Goal: Task Accomplishment & Management: Manage account settings

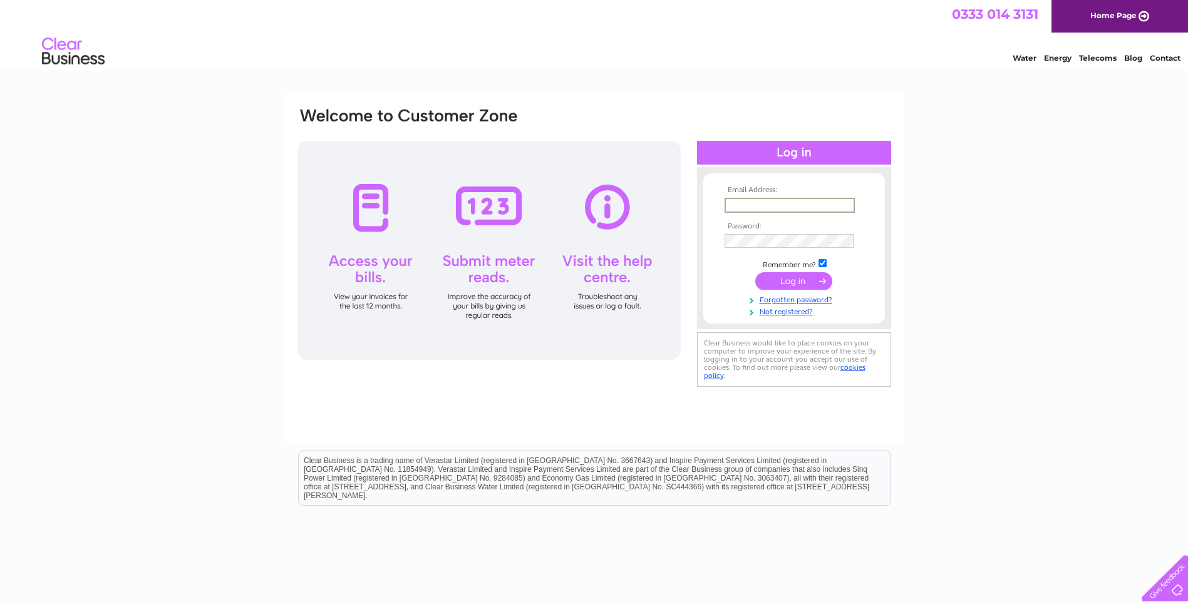
click at [761, 206] on input "text" at bounding box center [789, 205] width 130 height 15
type input "mervyn@tjhunt.co.uk"
click at [795, 276] on input "submit" at bounding box center [793, 281] width 77 height 18
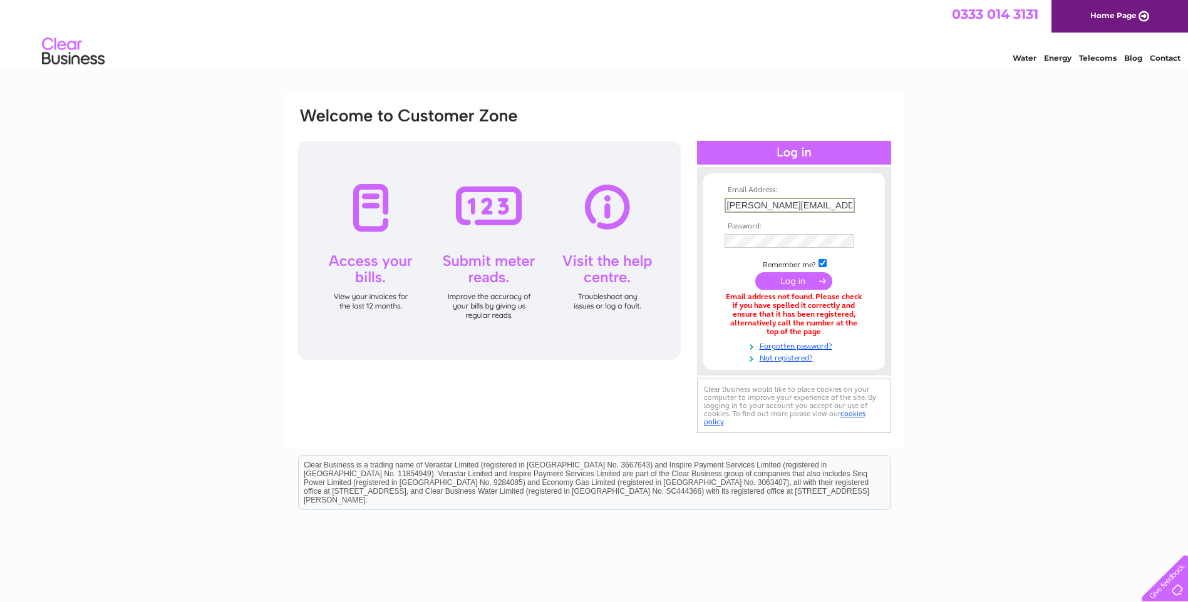
click at [823, 203] on input "[PERSON_NAME][EMAIL_ADDRESS][DOMAIN_NAME]" at bounding box center [789, 205] width 130 height 15
drag, startPoint x: 823, startPoint y: 204, endPoint x: 591, endPoint y: 225, distance: 233.2
click at [591, 225] on div "Email Address: [PERSON_NAME][EMAIL_ADDRESS][DOMAIN_NAME] Password:" at bounding box center [594, 271] width 596 height 330
type input "[EMAIL_ADDRESS][DOMAIN_NAME]"
click at [791, 279] on input "submit" at bounding box center [793, 281] width 77 height 18
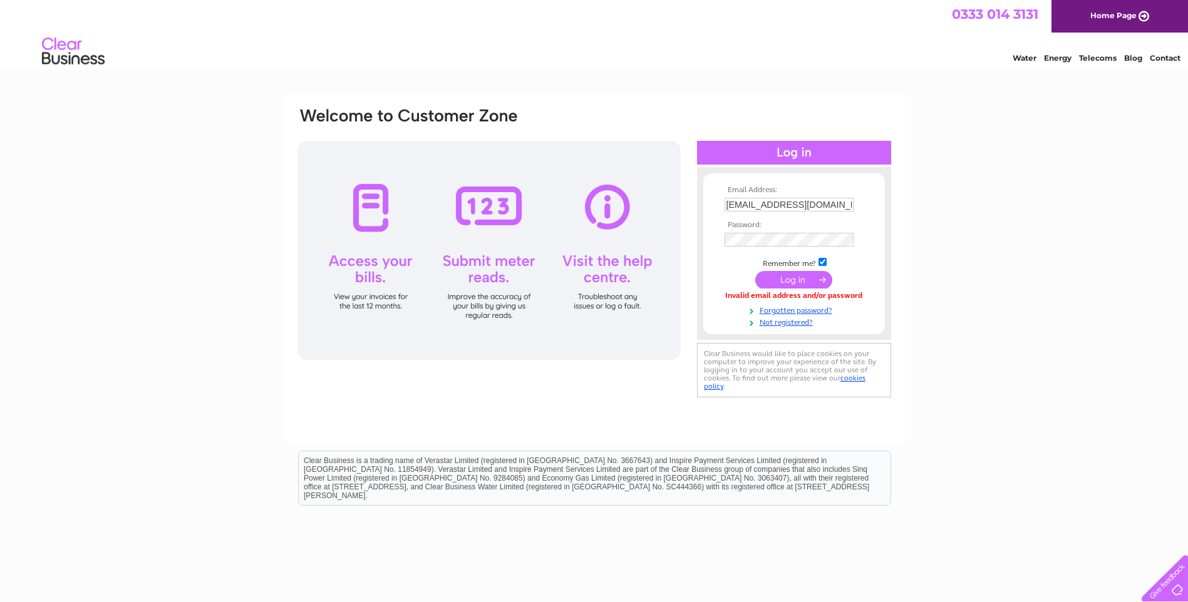
click at [788, 279] on input "submit" at bounding box center [793, 280] width 77 height 18
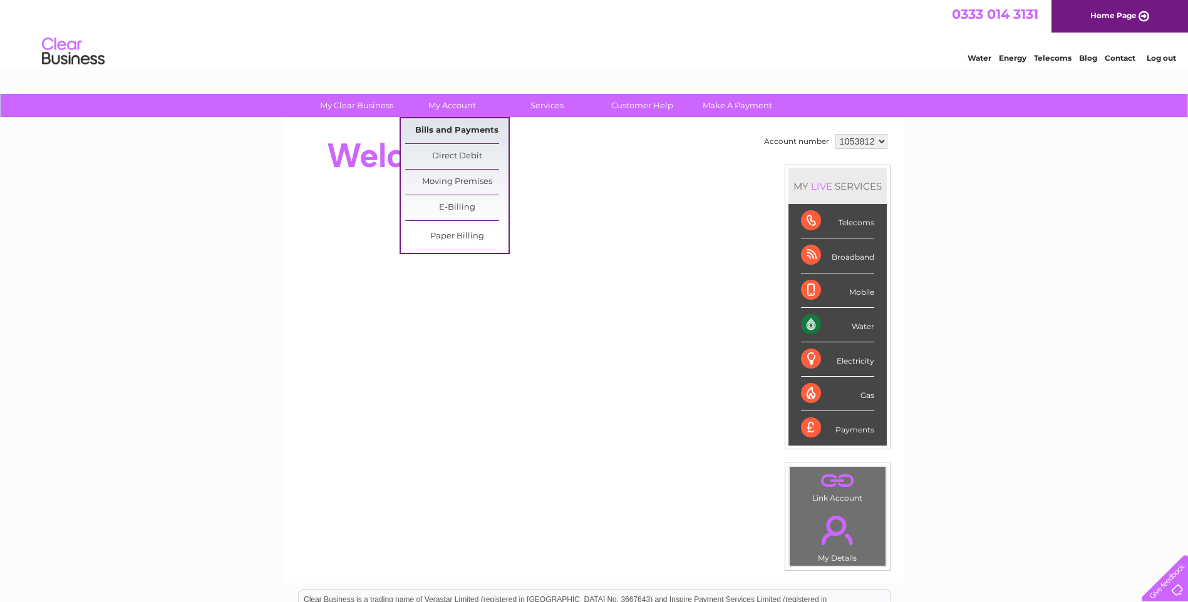
click at [448, 128] on link "Bills and Payments" at bounding box center [456, 130] width 103 height 25
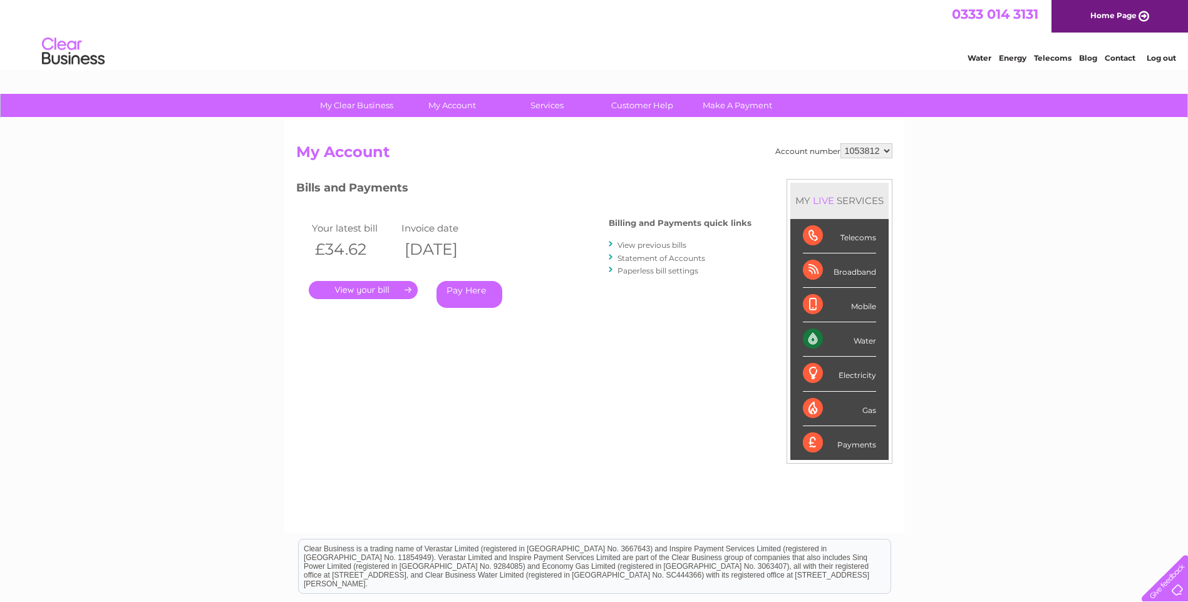
click at [360, 283] on link "." at bounding box center [363, 290] width 109 height 18
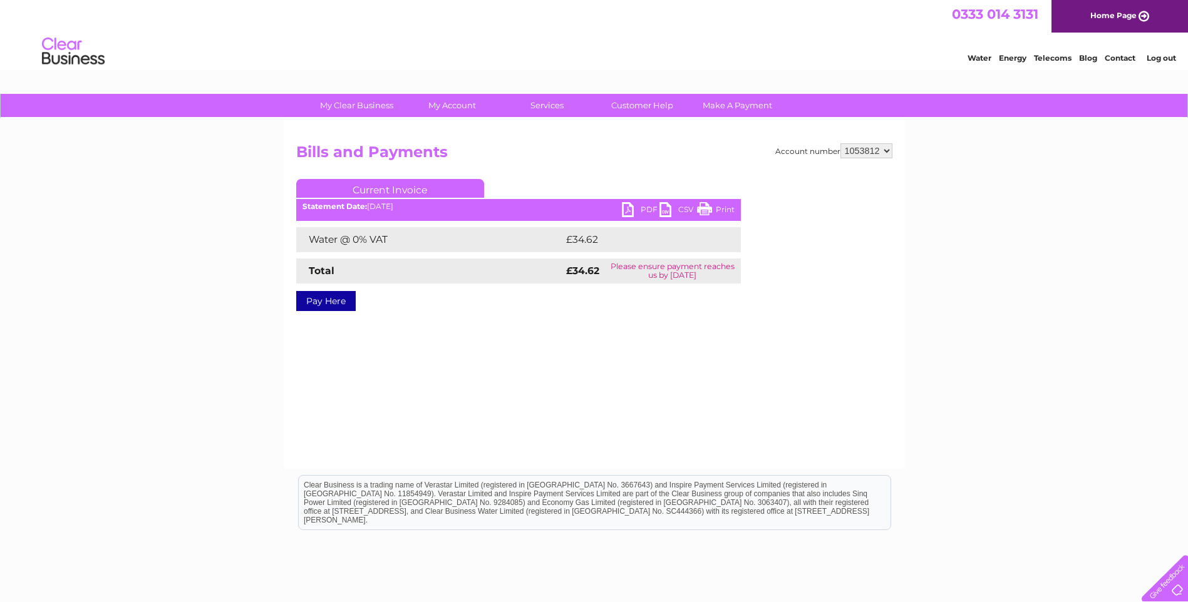
click at [648, 209] on link "PDF" at bounding box center [641, 211] width 38 height 18
click at [1153, 59] on link "Log out" at bounding box center [1160, 57] width 29 height 9
